Goal: Task Accomplishment & Management: Use online tool/utility

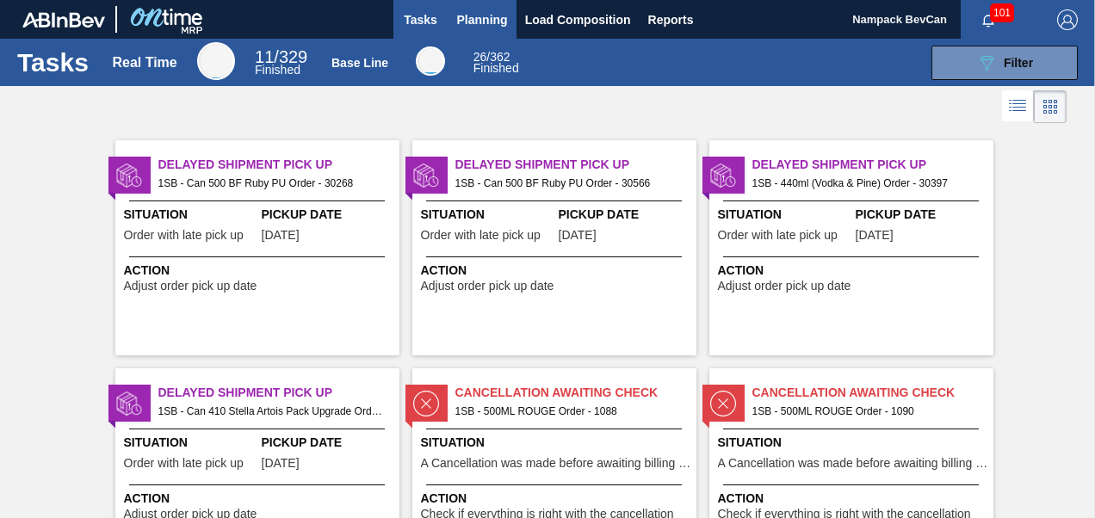
click at [482, 24] on span "Planning" at bounding box center [482, 19] width 51 height 21
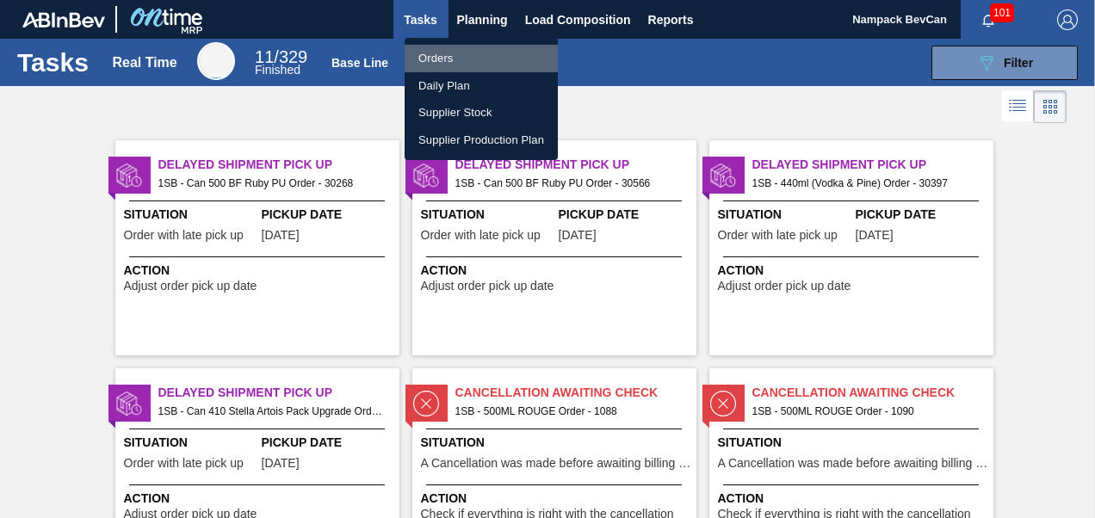
click at [445, 59] on li "Orders" at bounding box center [481, 59] width 153 height 28
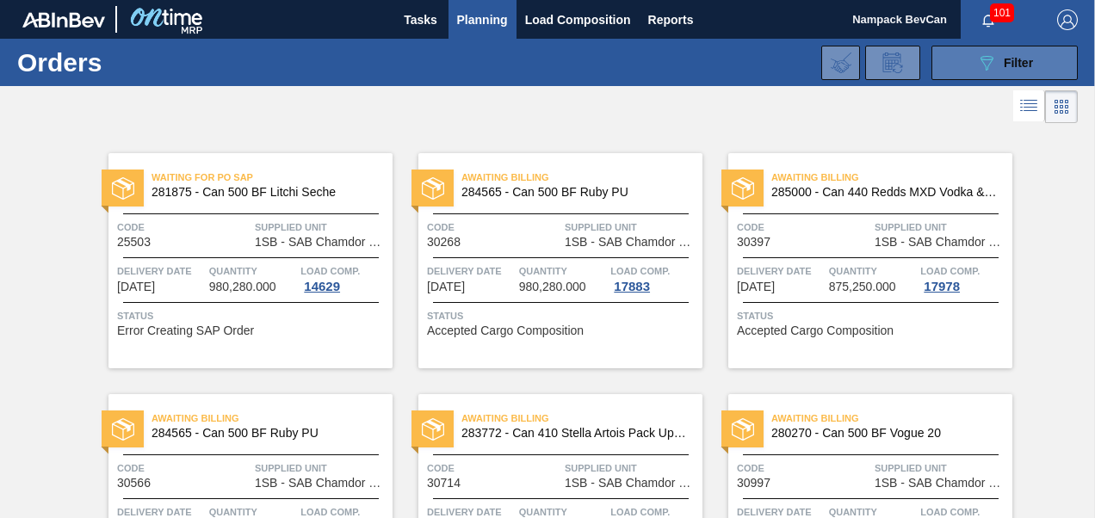
click at [980, 63] on icon "089F7B8B-B2A5-4AFE-B5C0-19BA573D28AC" at bounding box center [986, 63] width 21 height 21
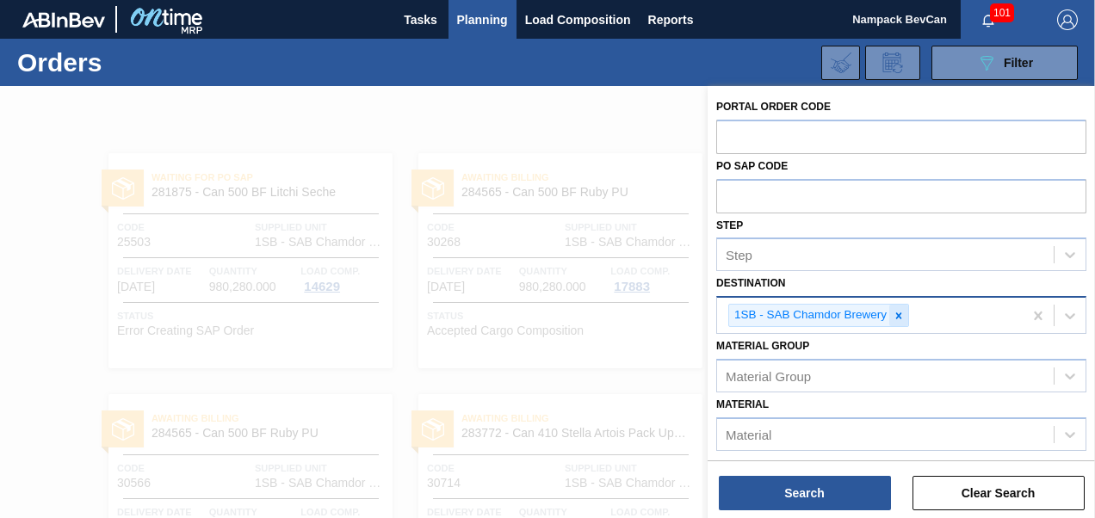
click at [898, 314] on icon at bounding box center [899, 315] width 6 height 6
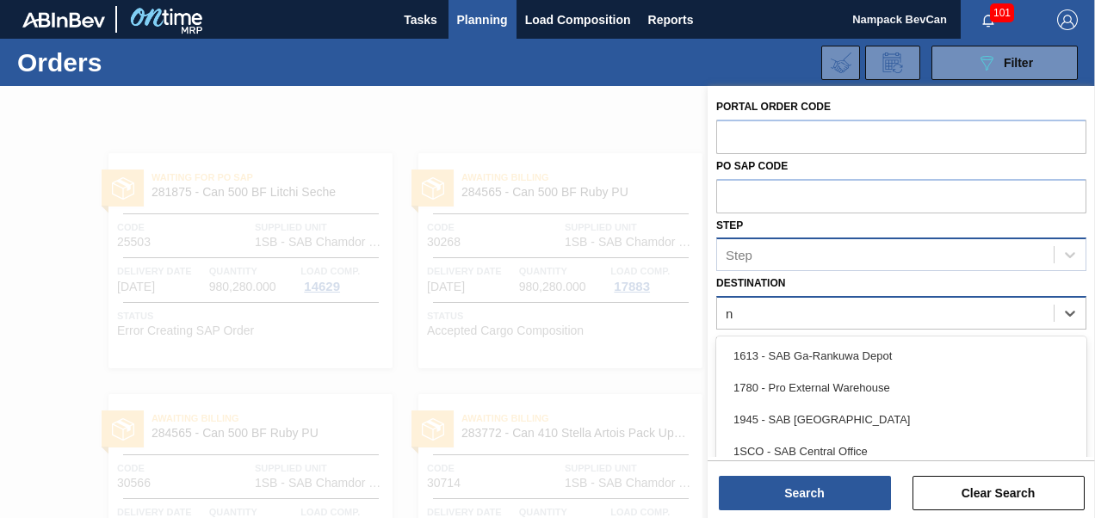
scroll to position [83, 0]
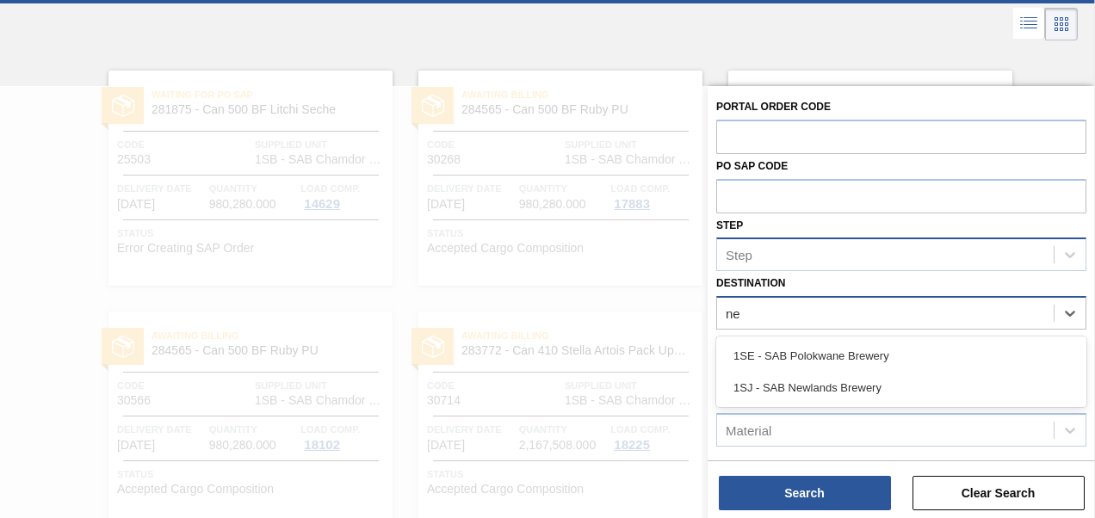
type input "new"
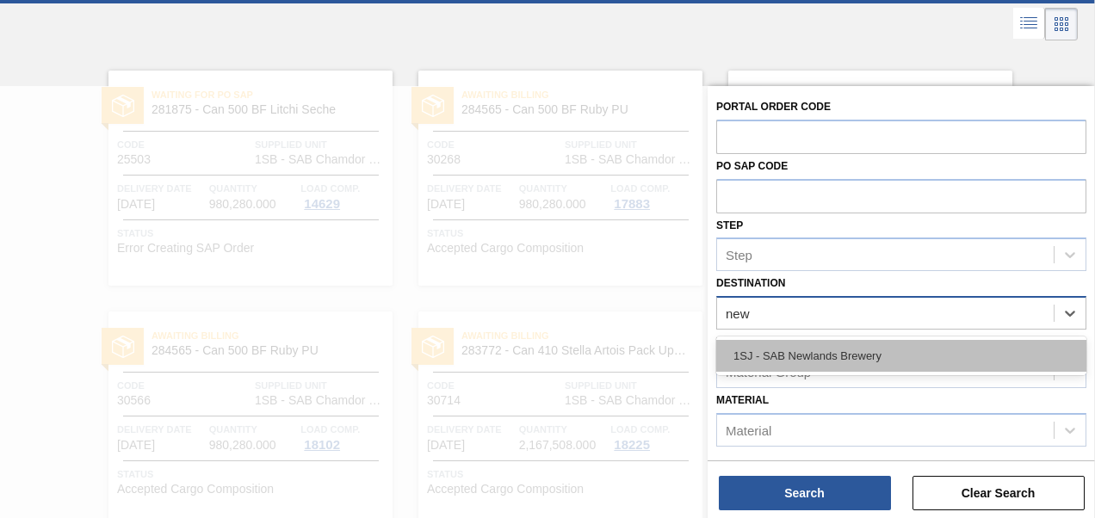
click at [857, 358] on div "1SJ - SAB Newlands Brewery" at bounding box center [901, 356] width 370 height 32
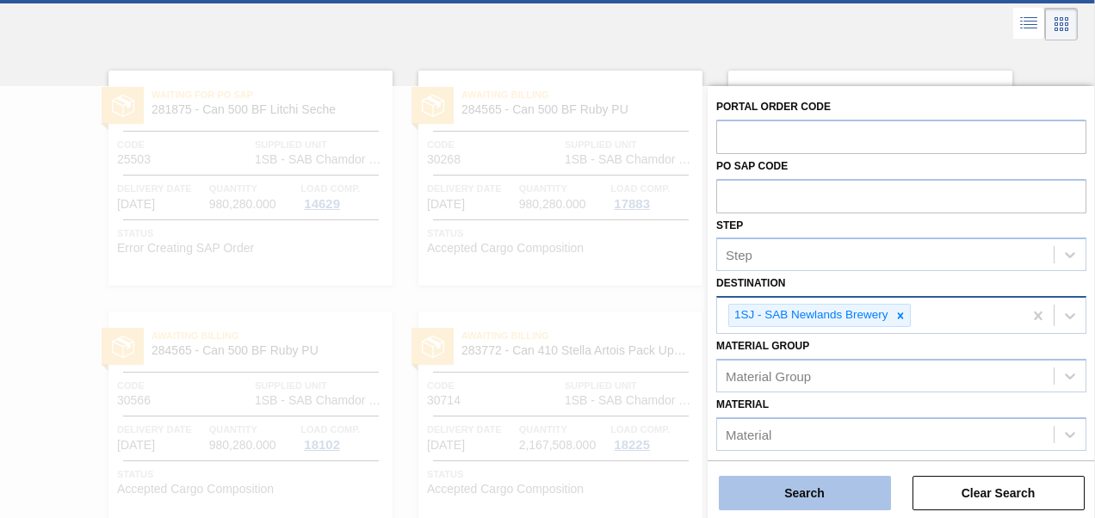
click at [835, 501] on button "Search" at bounding box center [805, 493] width 172 height 34
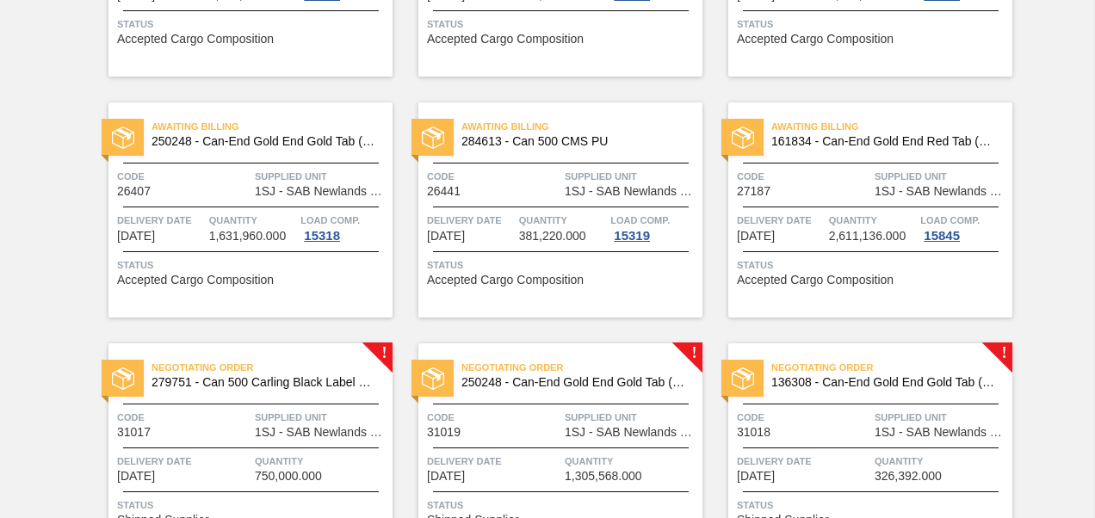
scroll to position [636, 0]
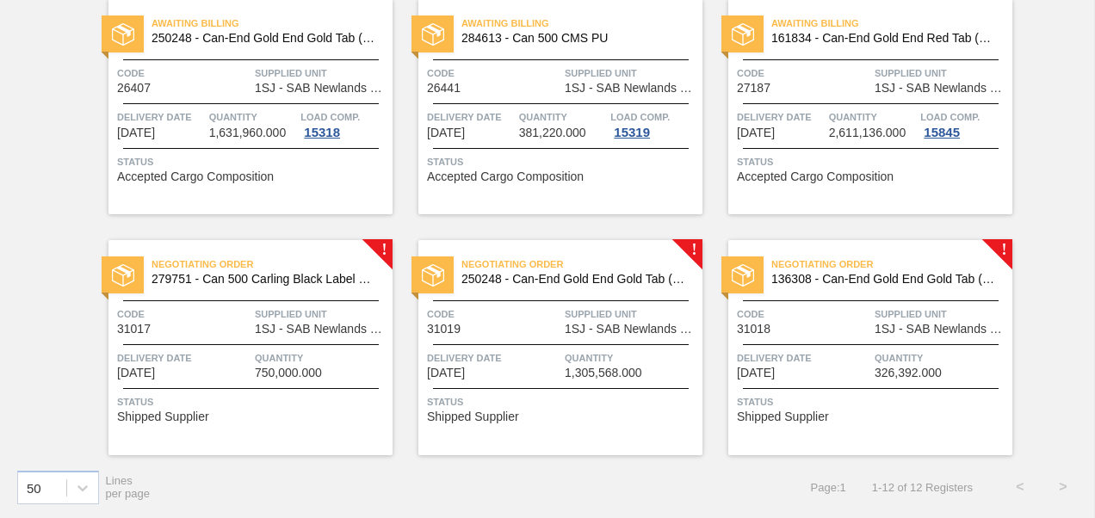
click at [222, 355] on span "Delivery Date" at bounding box center [183, 358] width 133 height 17
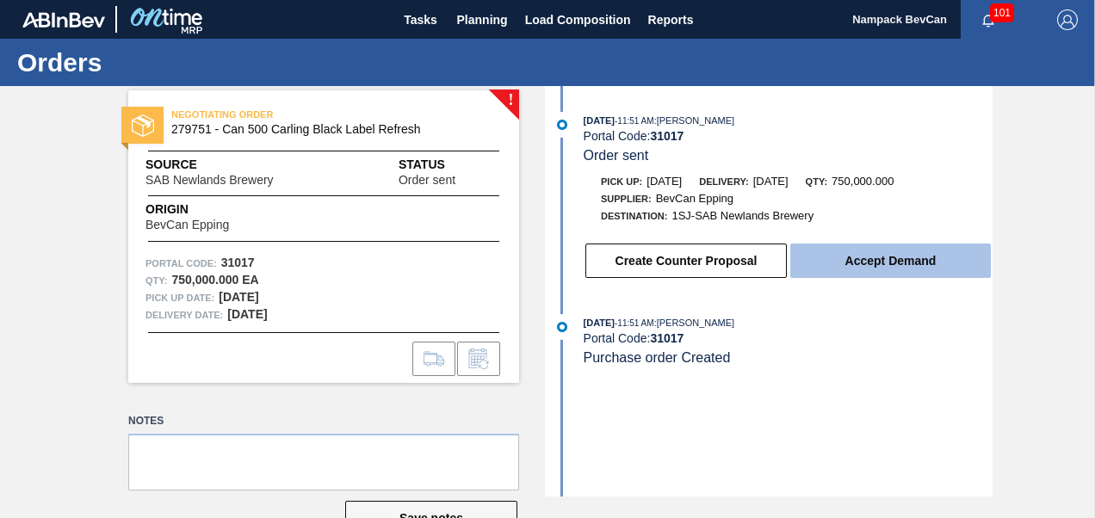
click at [861, 274] on button "Accept Demand" at bounding box center [890, 261] width 201 height 34
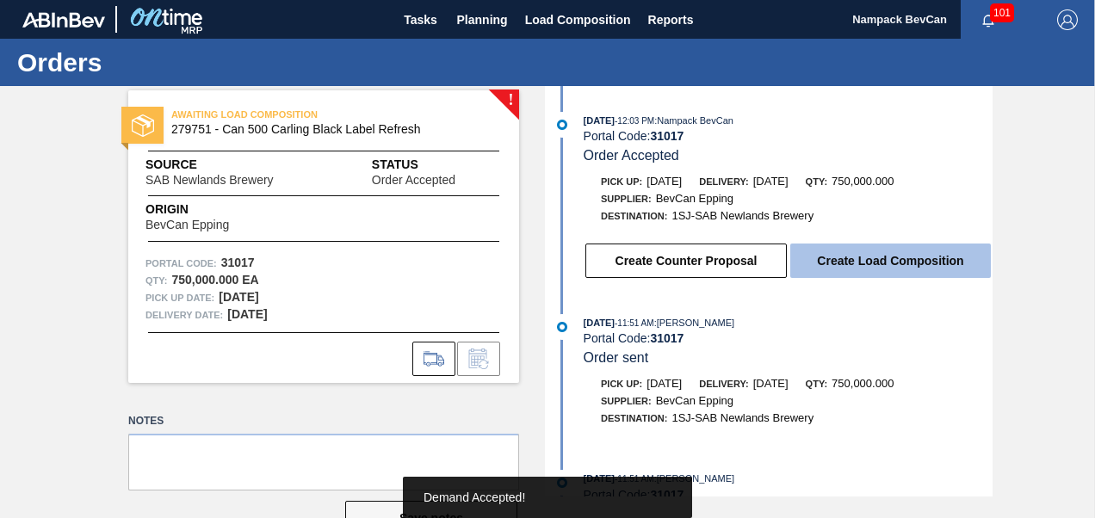
click at [881, 261] on button "Create Load Composition" at bounding box center [890, 261] width 201 height 34
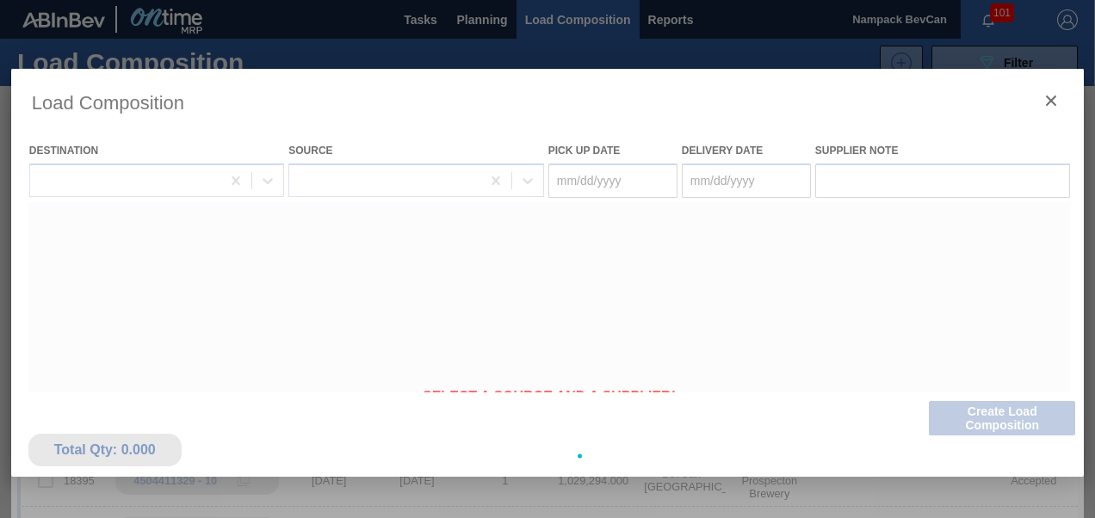
type Date "[DATE]"
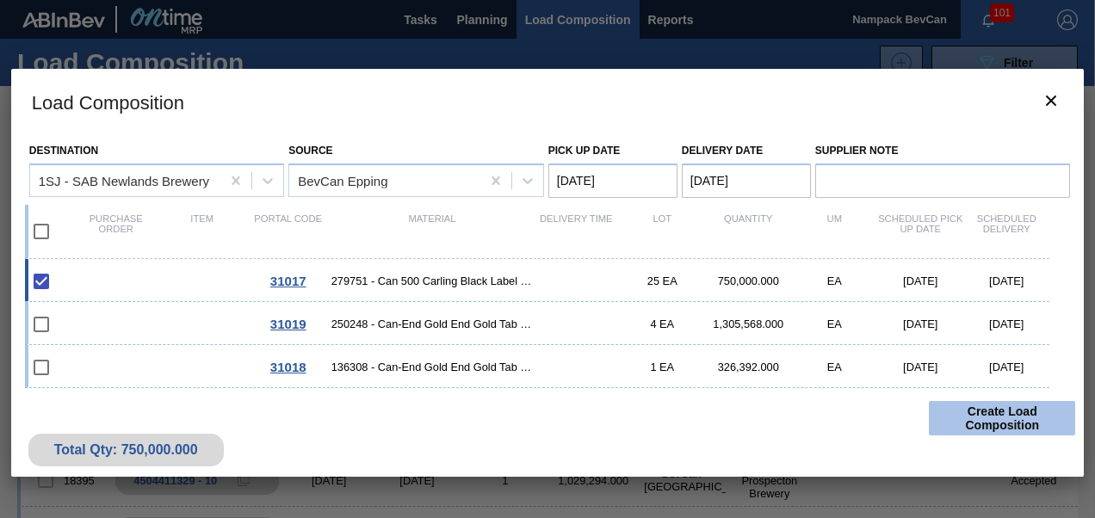
click at [1003, 427] on button "Create Load Composition" at bounding box center [1002, 418] width 146 height 34
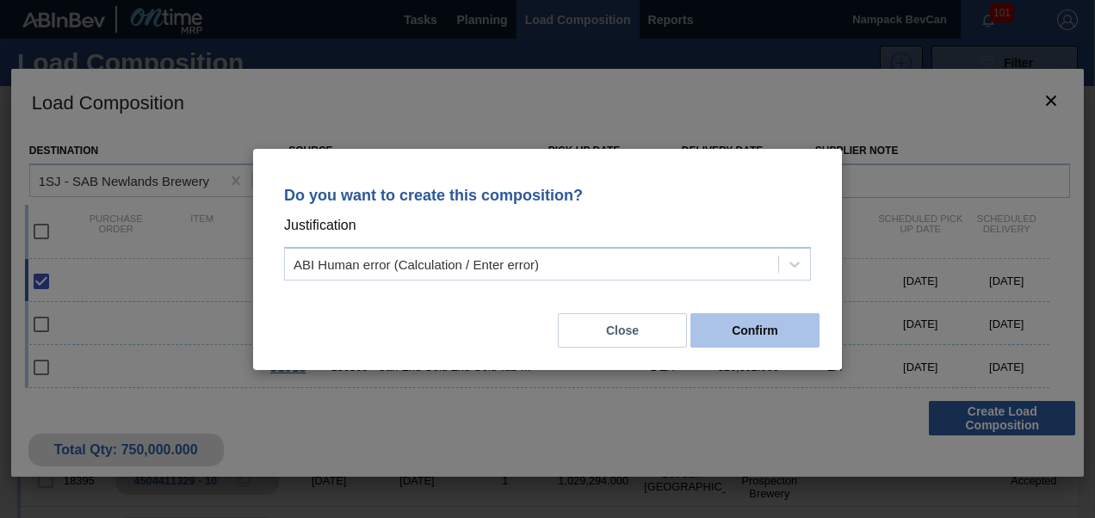
click at [756, 335] on button "Confirm" at bounding box center [754, 330] width 129 height 34
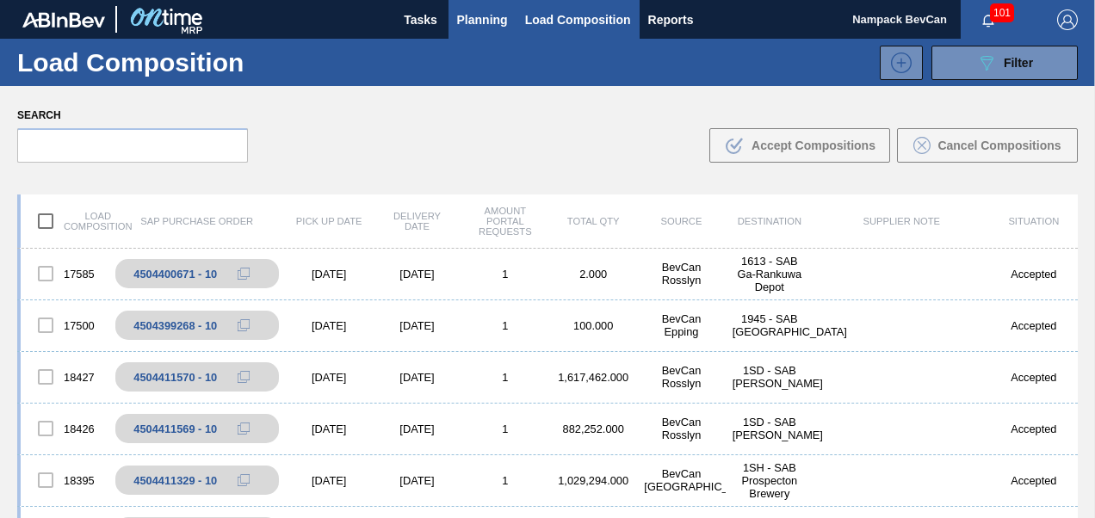
click at [487, 28] on span "Planning" at bounding box center [482, 19] width 51 height 21
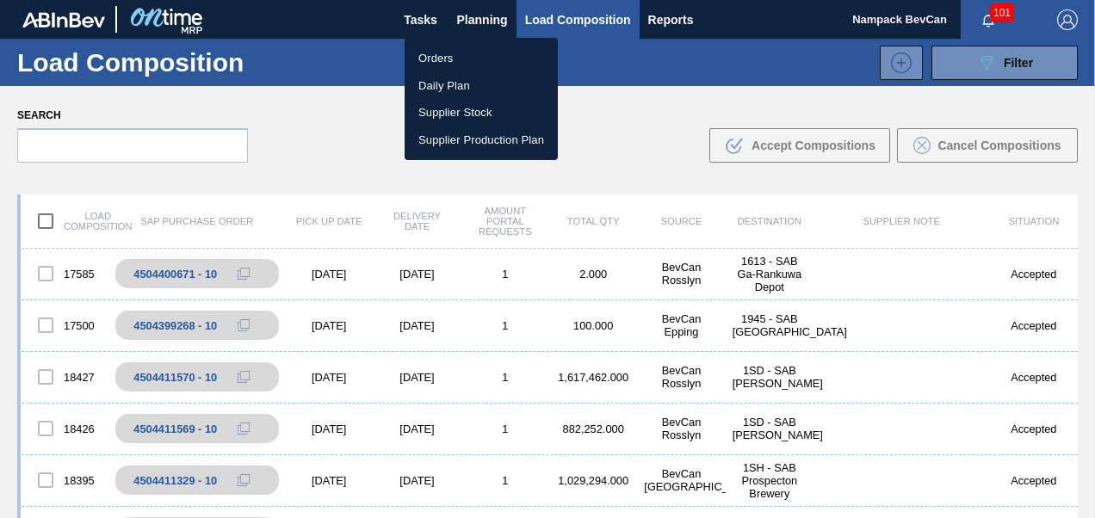
click at [430, 61] on li "Orders" at bounding box center [481, 59] width 153 height 28
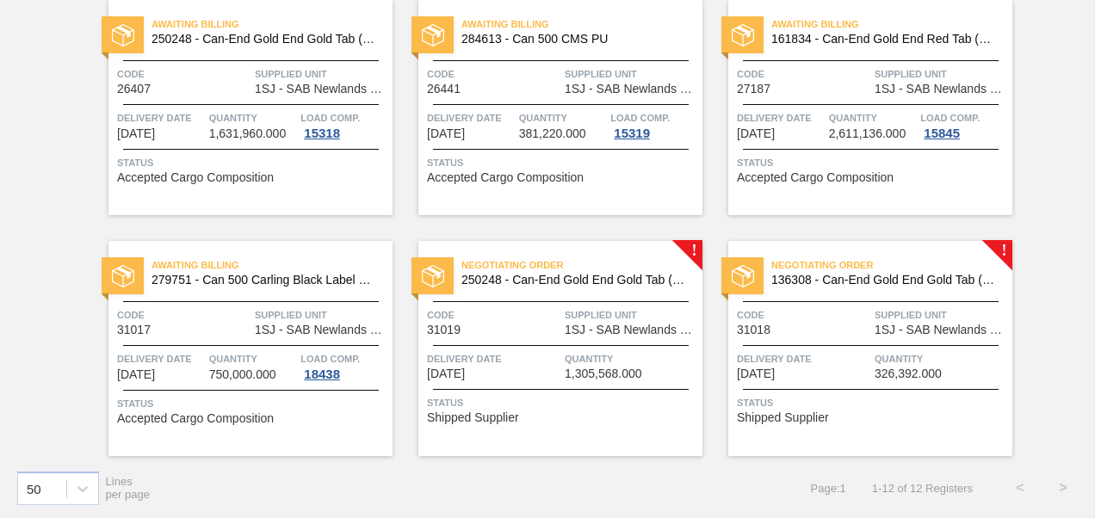
scroll to position [636, 0]
click at [585, 328] on span "1SJ - SAB Newlands Brewery" at bounding box center [631, 329] width 133 height 13
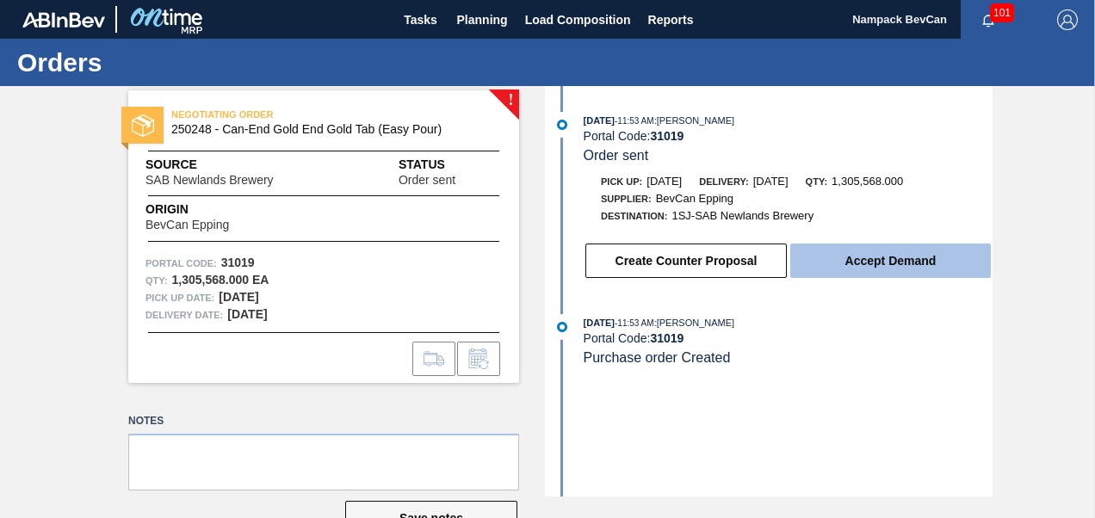
click at [895, 269] on button "Accept Demand" at bounding box center [890, 261] width 201 height 34
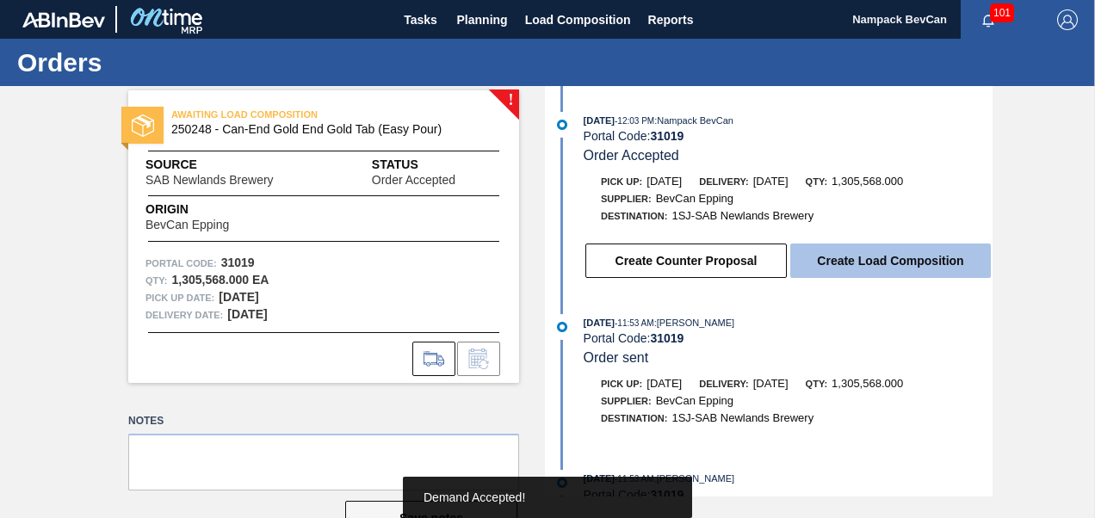
click at [895, 269] on button "Create Load Composition" at bounding box center [890, 261] width 201 height 34
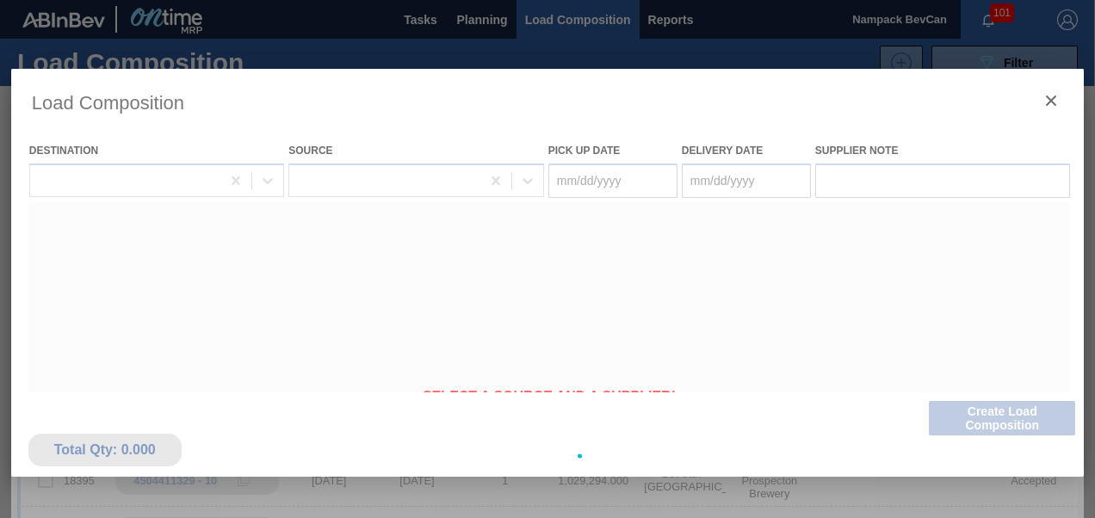
type Date "[DATE]"
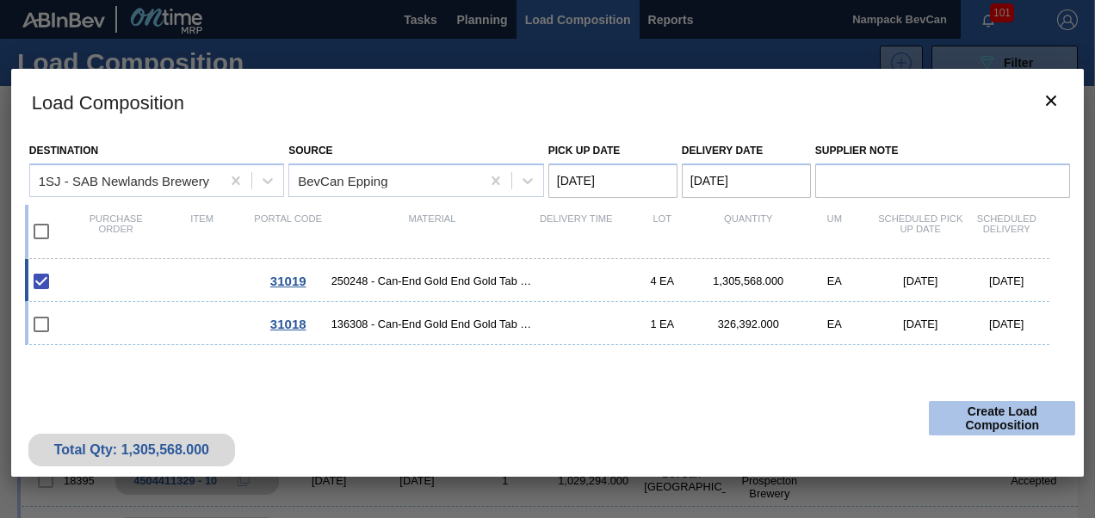
click at [976, 414] on button "Create Load Composition" at bounding box center [1002, 418] width 146 height 34
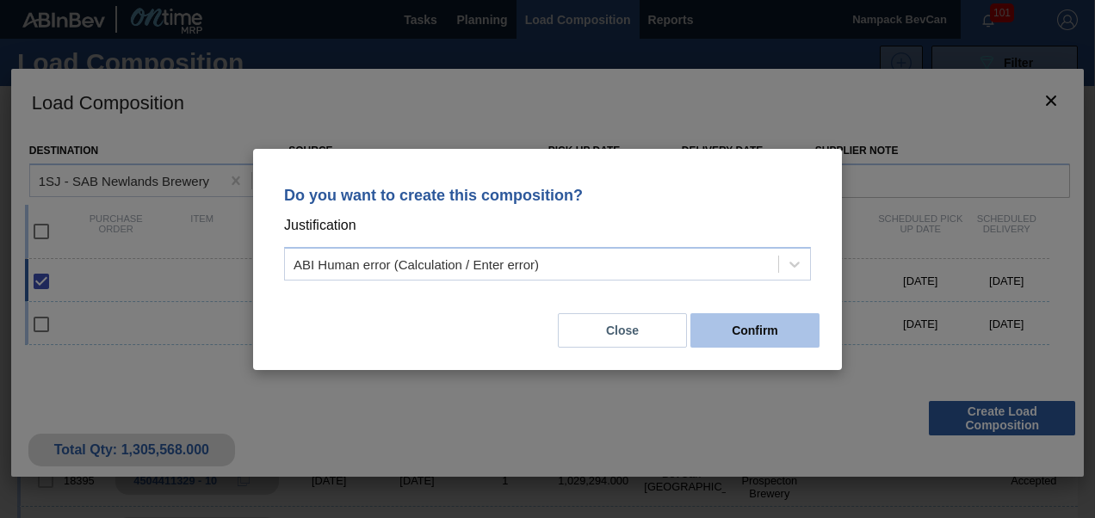
click at [745, 337] on button "Confirm" at bounding box center [754, 330] width 129 height 34
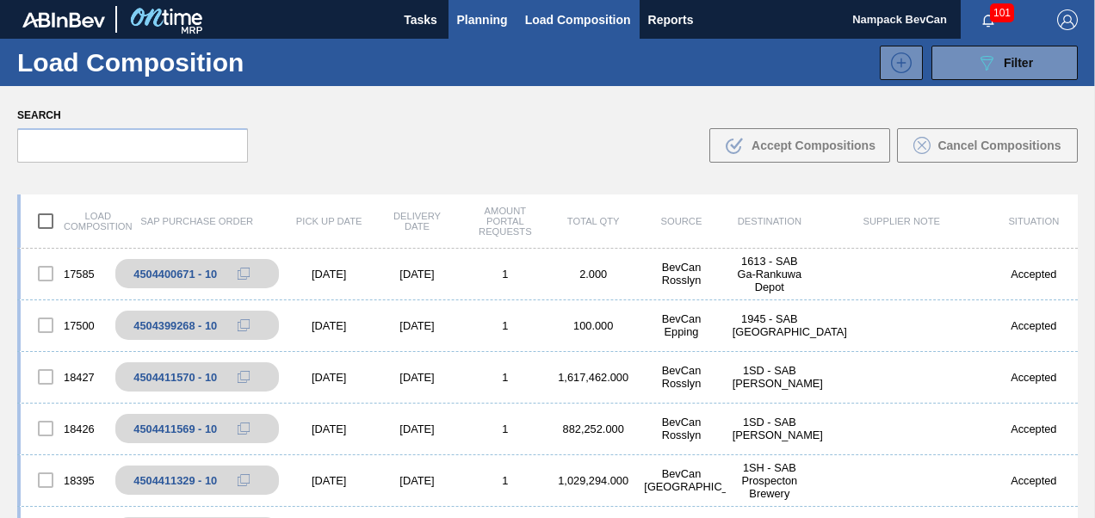
click at [482, 27] on span "Planning" at bounding box center [482, 19] width 51 height 21
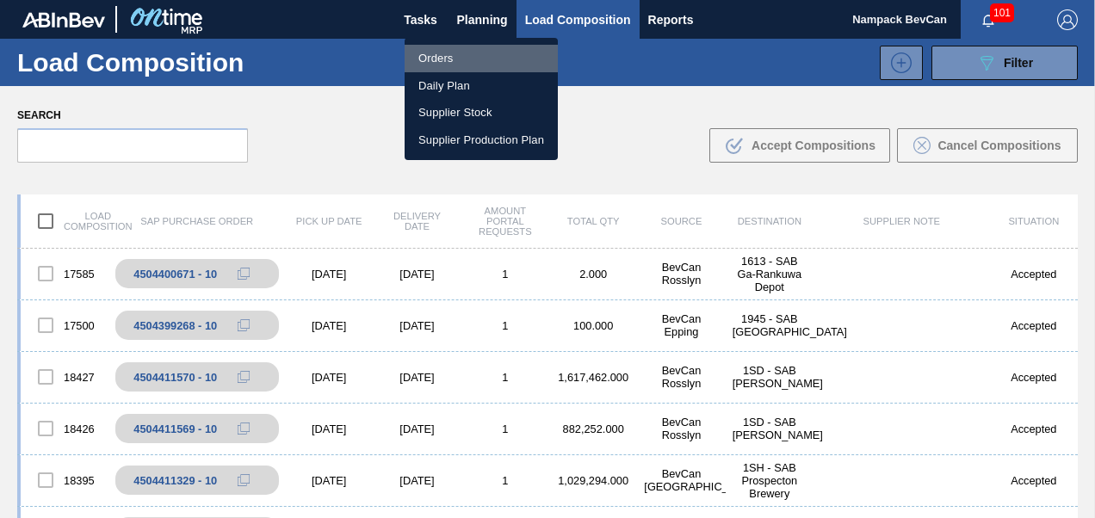
click at [437, 52] on li "Orders" at bounding box center [481, 59] width 153 height 28
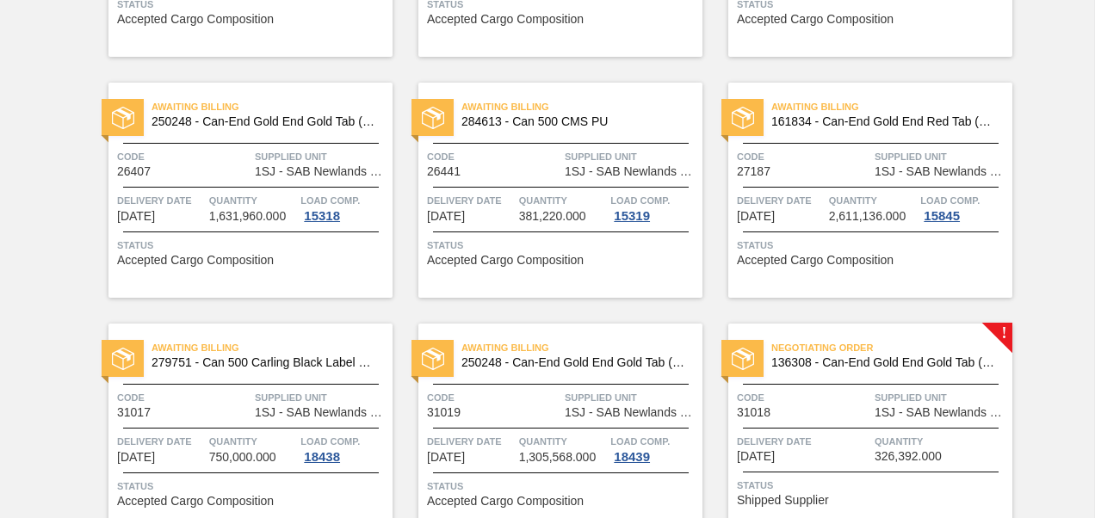
scroll to position [636, 0]
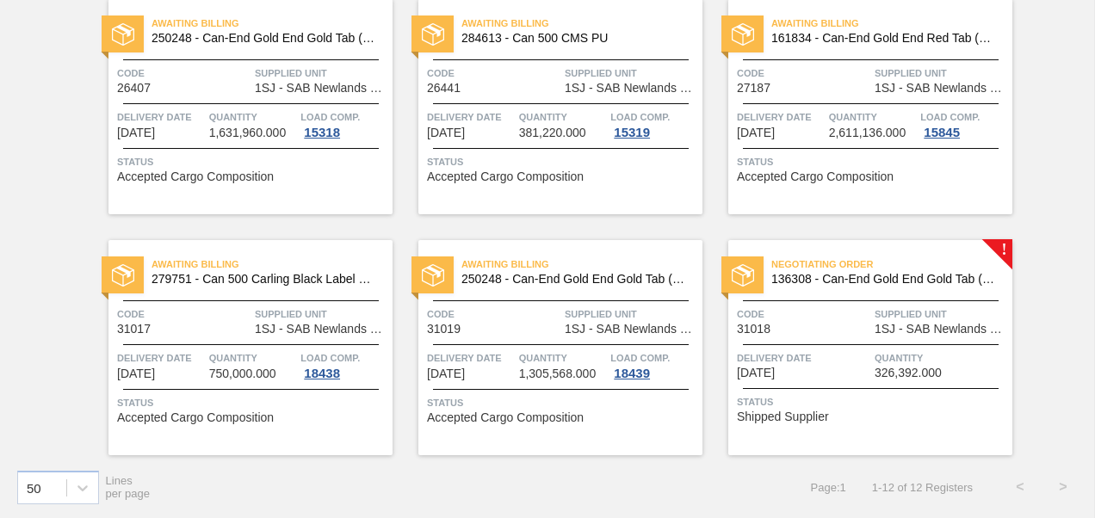
click at [852, 331] on div "Code 31018" at bounding box center [803, 321] width 133 height 30
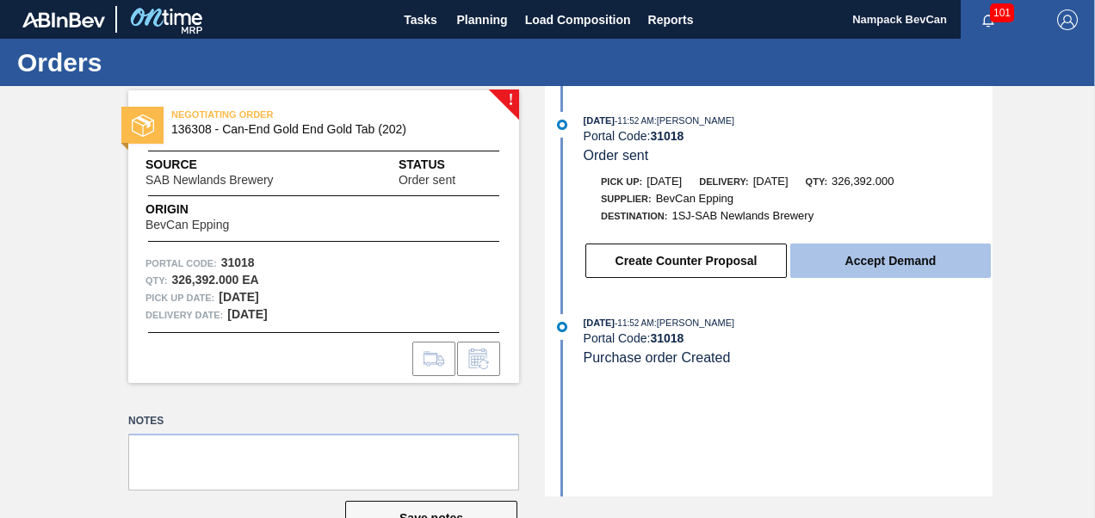
click at [888, 269] on button "Accept Demand" at bounding box center [890, 261] width 201 height 34
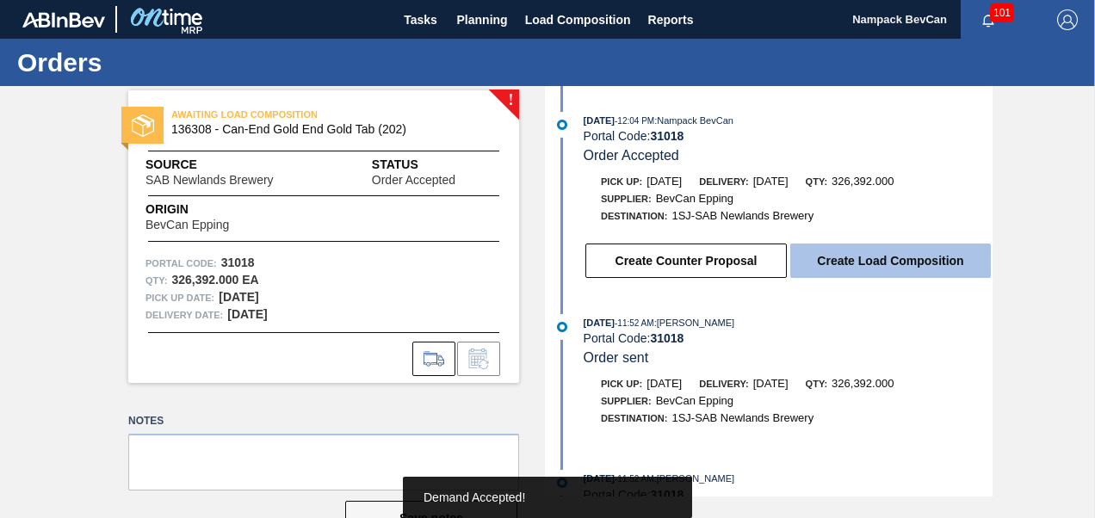
click at [890, 270] on button "Create Load Composition" at bounding box center [890, 261] width 201 height 34
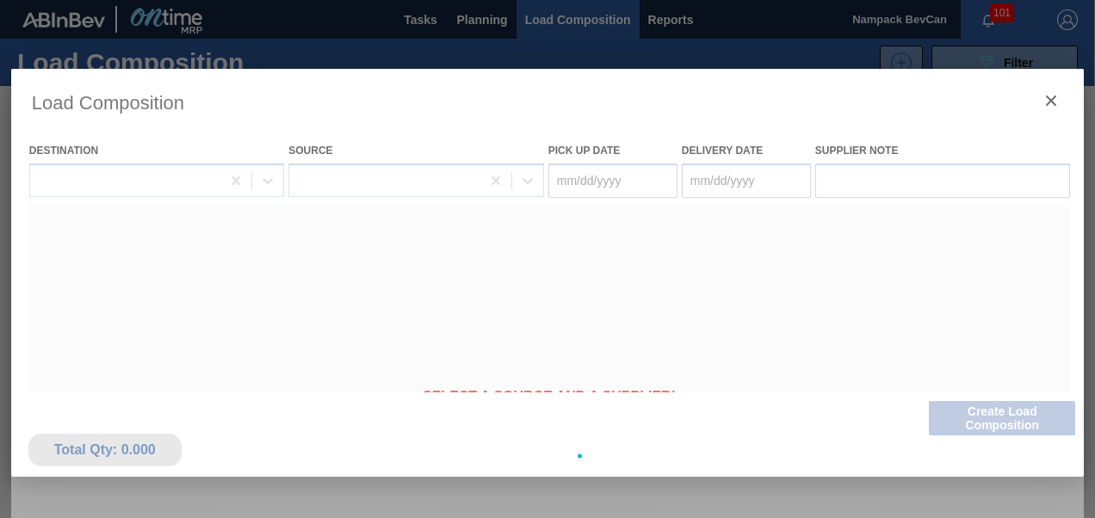
type Date "[DATE]"
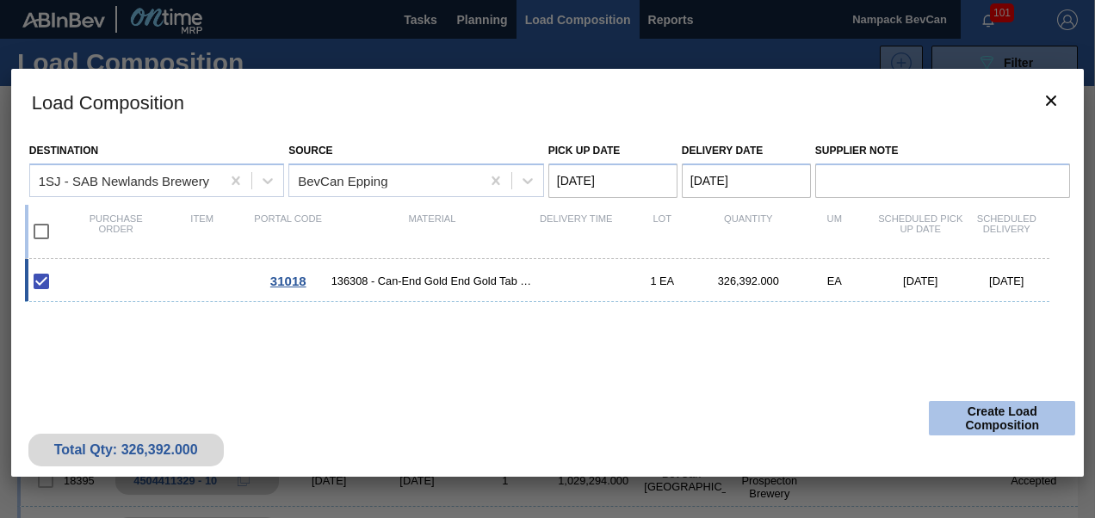
click at [992, 418] on button "Create Load Composition" at bounding box center [1002, 418] width 146 height 34
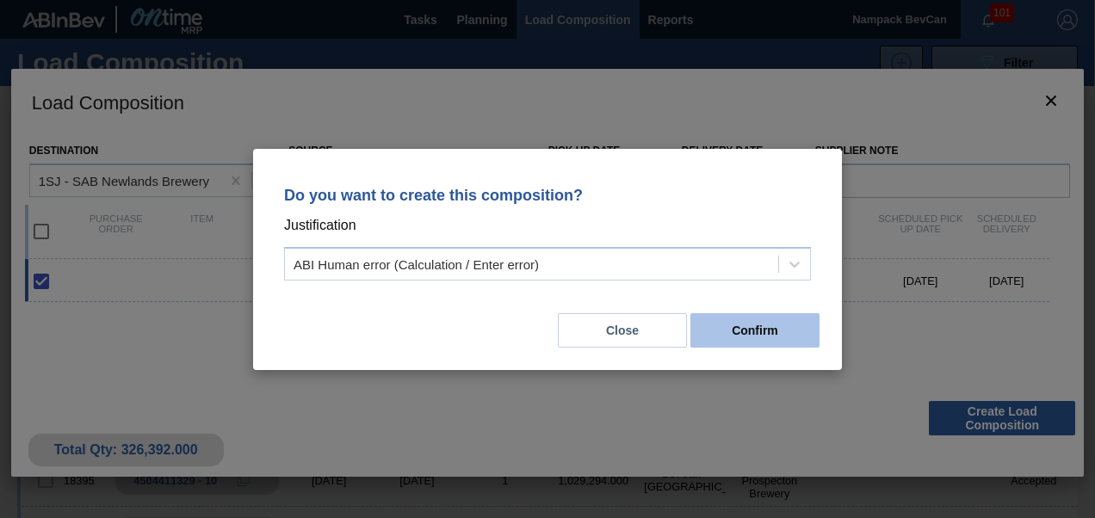
click at [783, 339] on button "Confirm" at bounding box center [754, 330] width 129 height 34
